Goal: Navigation & Orientation: Find specific page/section

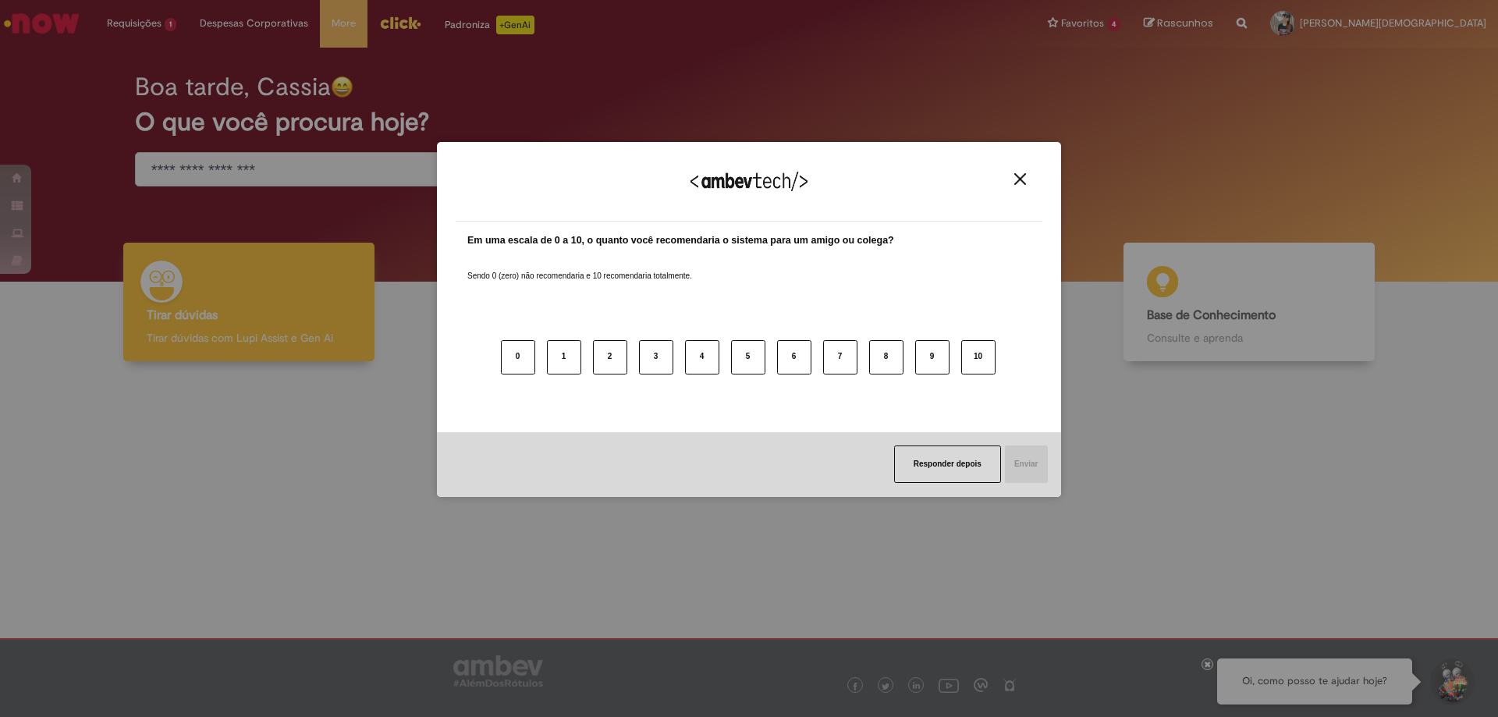
click at [1023, 181] on img "Close" at bounding box center [1020, 179] width 12 height 12
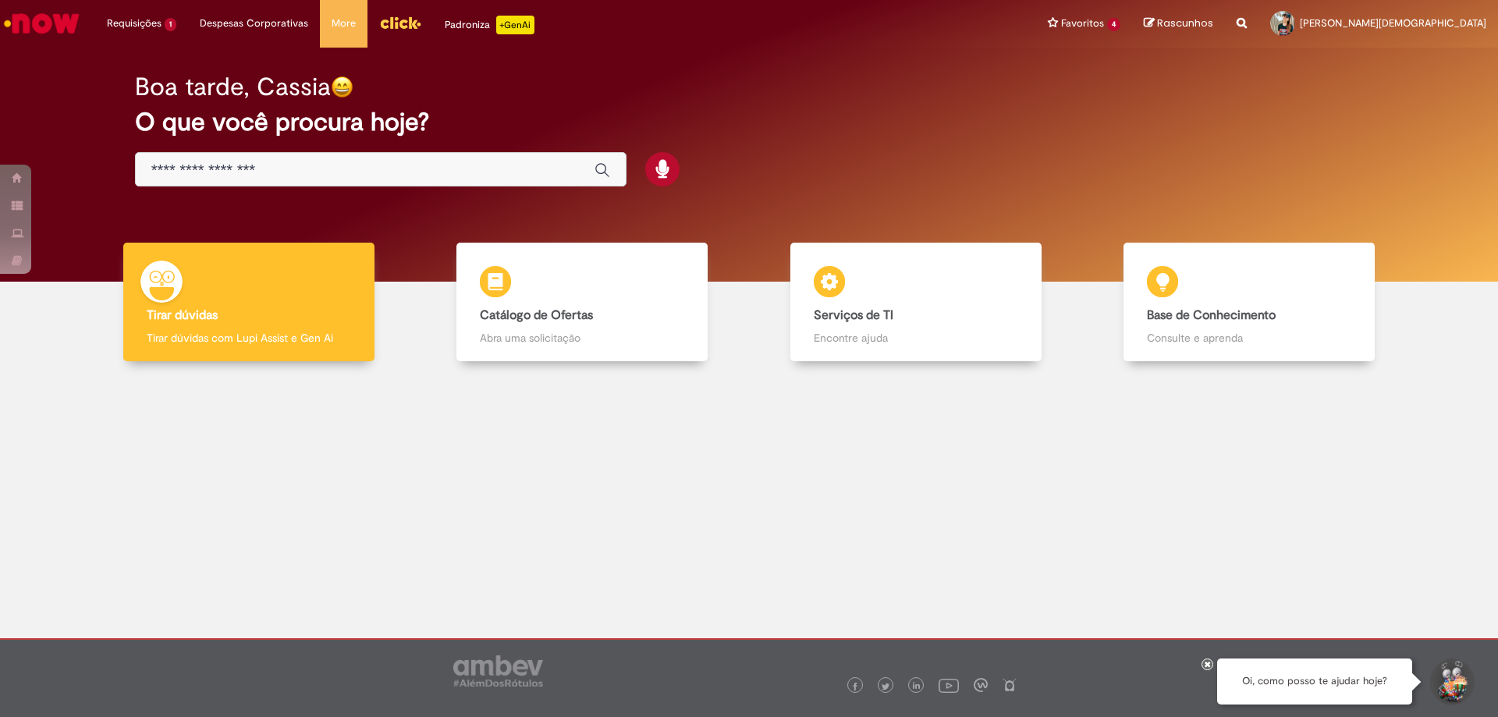
click at [59, 29] on img "Ir para a Homepage" at bounding box center [42, 23] width 80 height 31
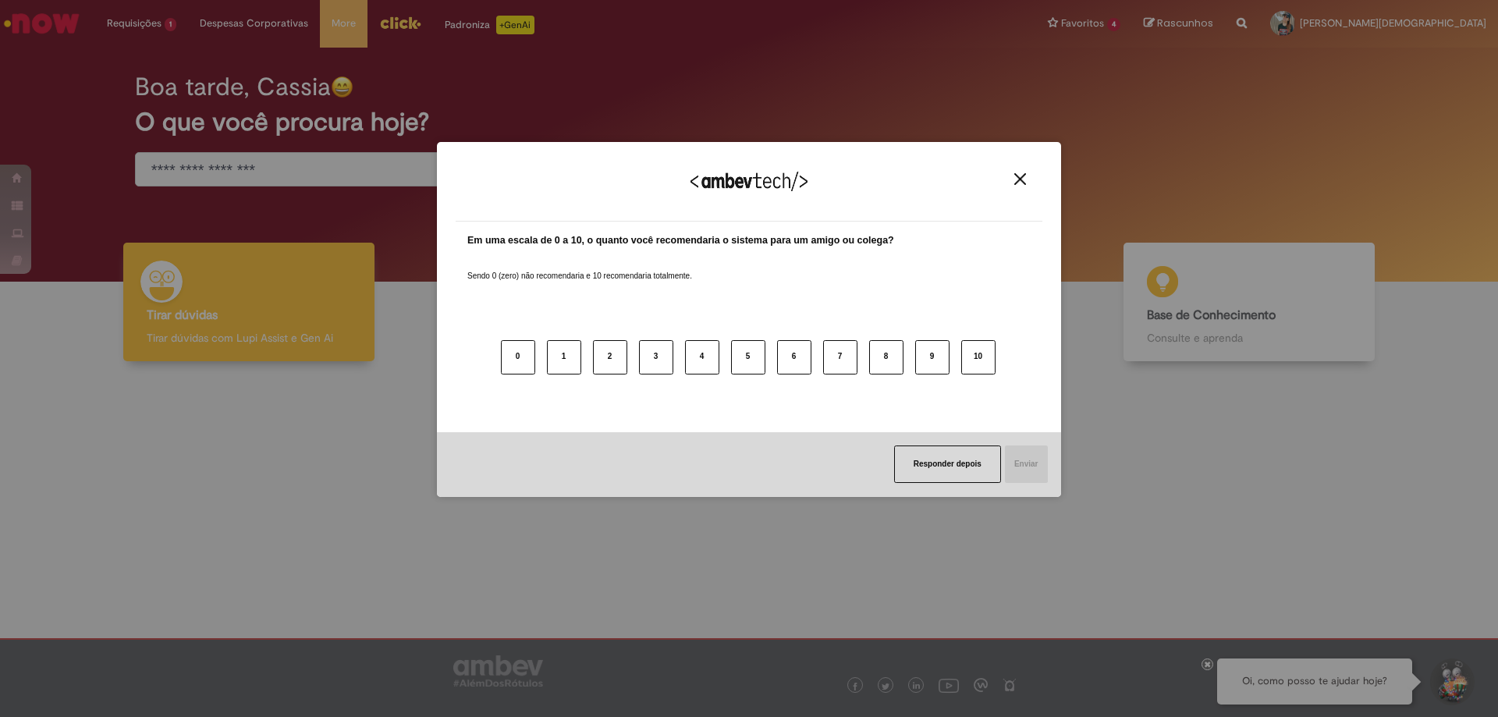
click at [908, 305] on div "0 1 2 3 4 5 6 7 8 9 10" at bounding box center [748, 347] width 563 height 123
click at [1014, 176] on button "Close" at bounding box center [1020, 178] width 21 height 13
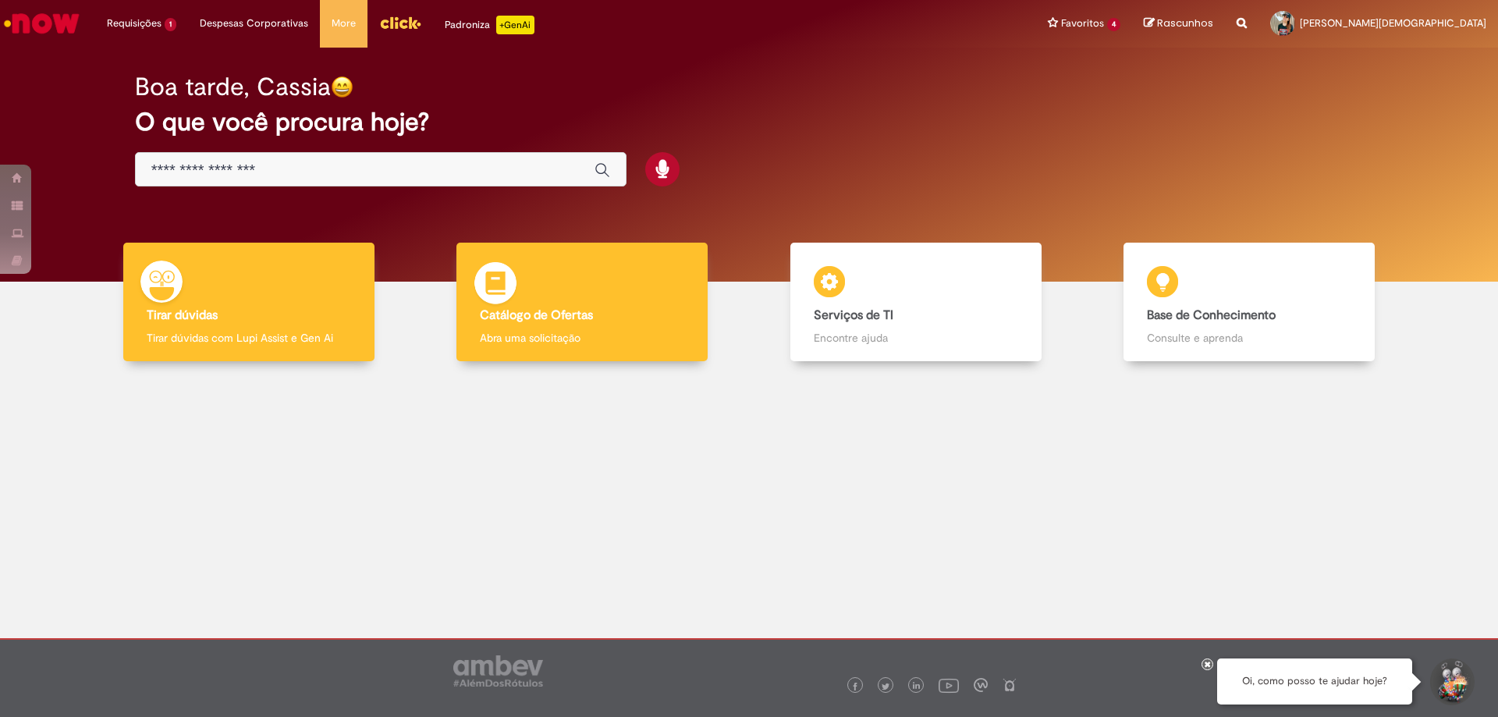
click at [618, 307] on div "Catálogo de Ofertas Catálogo de Ofertas Abra uma solicitação" at bounding box center [582, 302] width 251 height 119
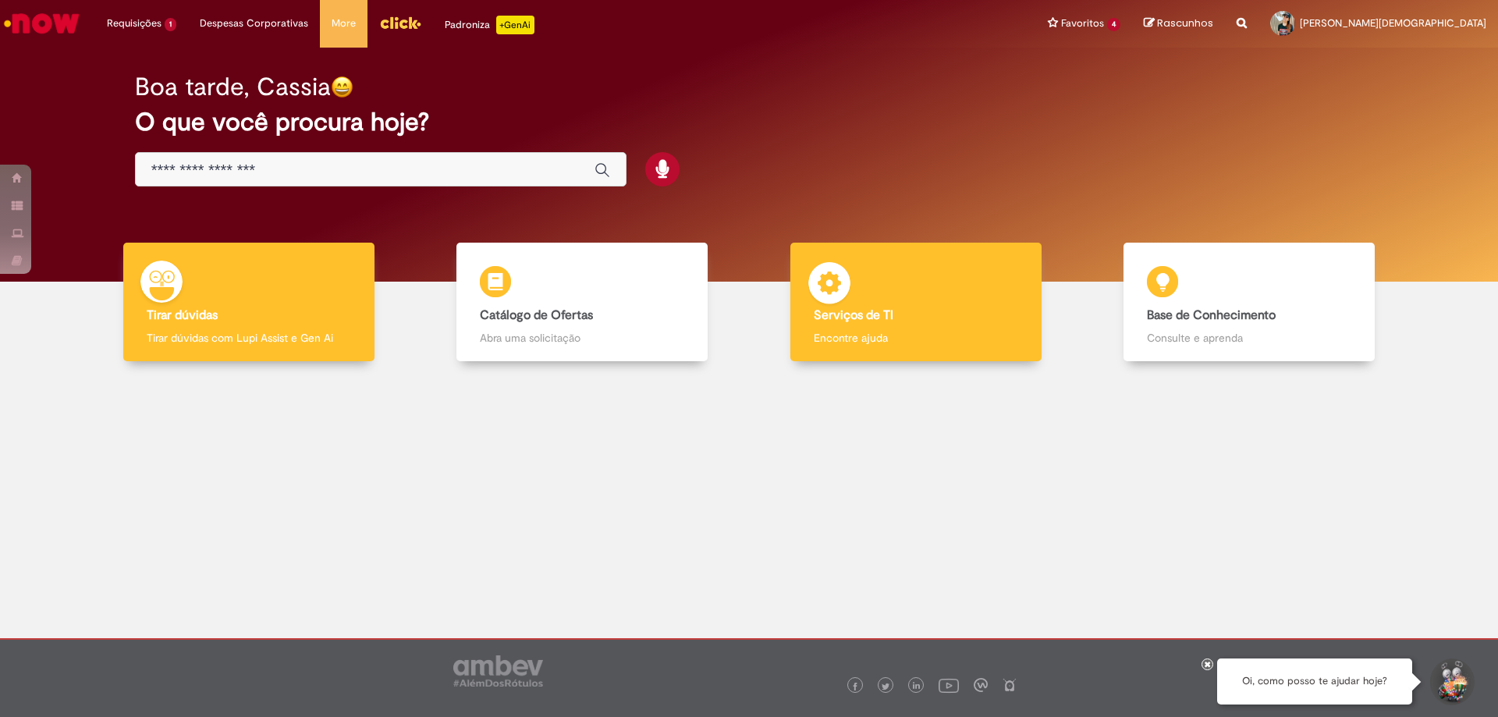
click at [909, 288] on div "Serviços de TI Serviços de TI Encontre ajuda" at bounding box center [916, 302] width 251 height 119
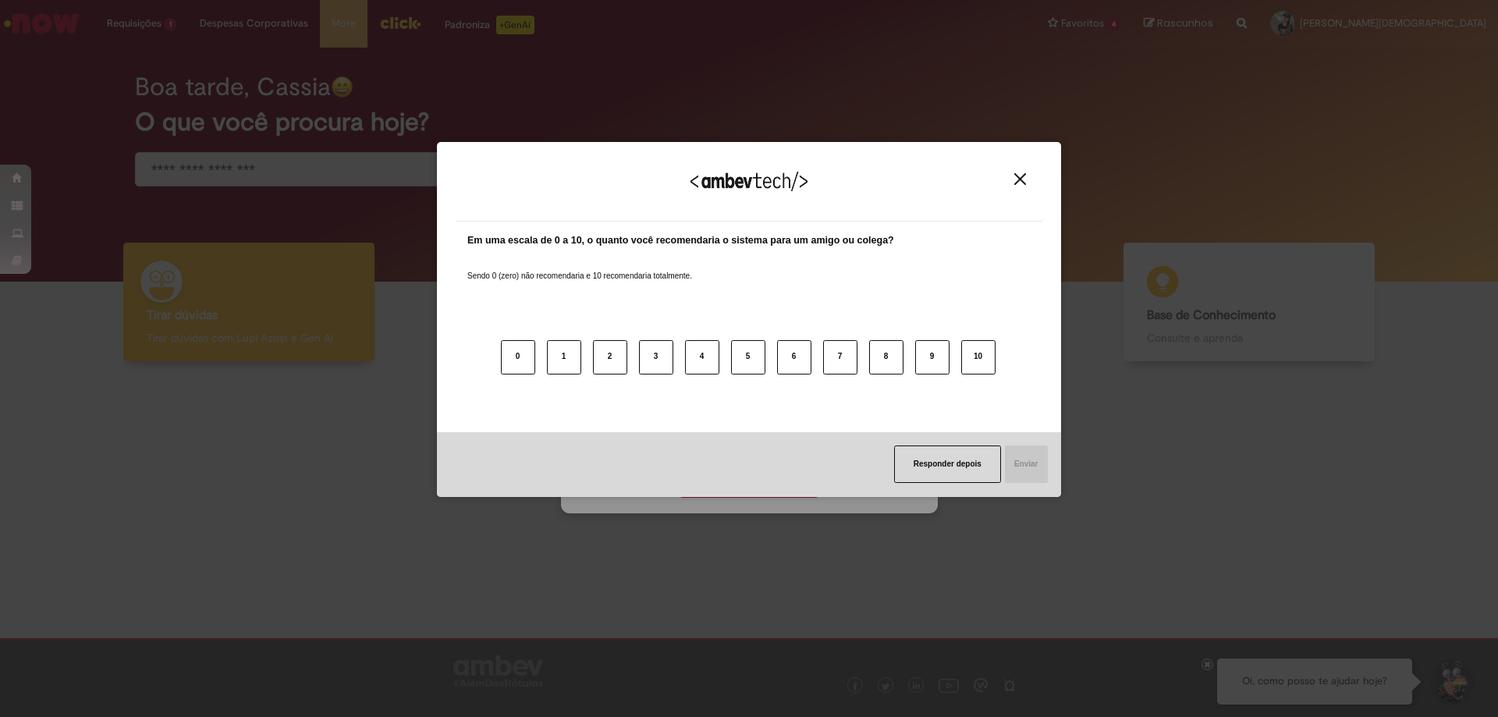
click at [1018, 177] on img "Close" at bounding box center [1020, 179] width 12 height 12
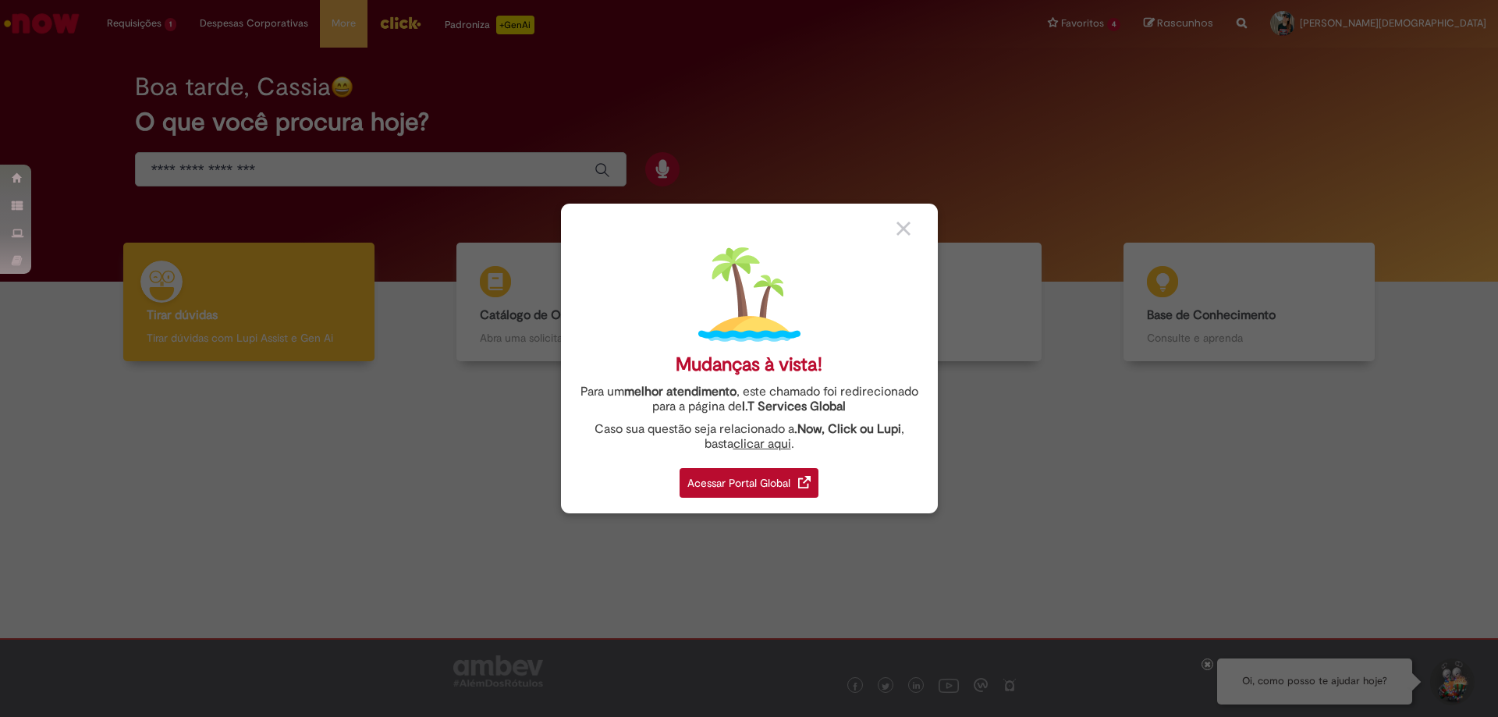
click at [733, 479] on div "Acessar Portal Global" at bounding box center [749, 483] width 139 height 30
